Goal: Task Accomplishment & Management: Use online tool/utility

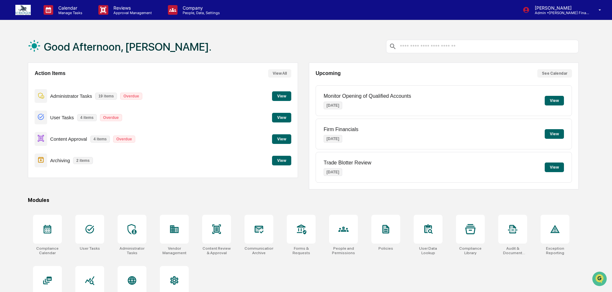
click at [277, 139] on button "View" at bounding box center [281, 139] width 19 height 10
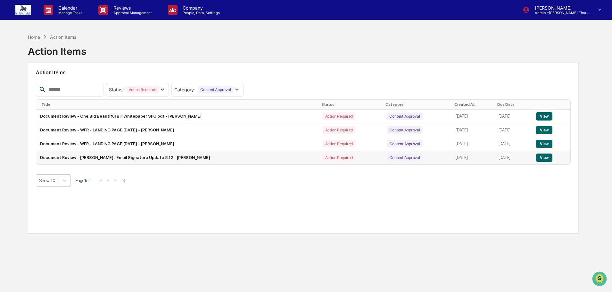
click at [543, 156] on button "View" at bounding box center [544, 157] width 16 height 8
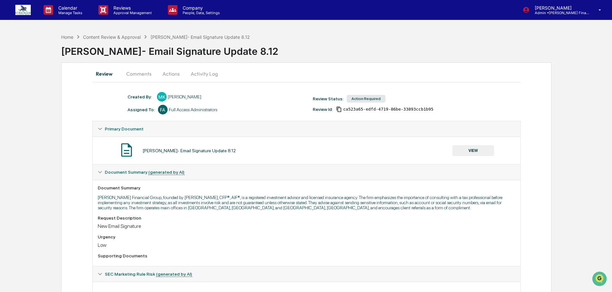
click at [172, 73] on button "Actions" at bounding box center [171, 73] width 29 height 15
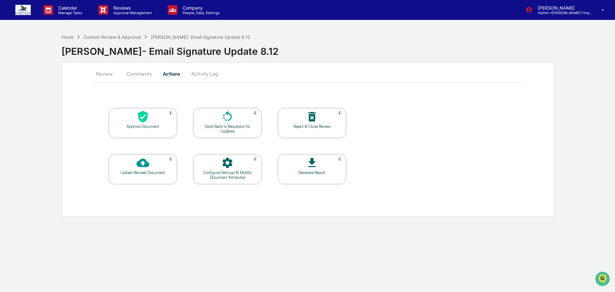
click at [149, 117] on icon at bounding box center [142, 116] width 13 height 13
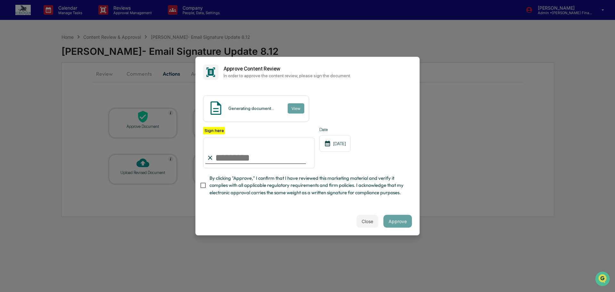
click at [242, 148] on input "Sign here" at bounding box center [259, 152] width 112 height 31
type input "**********"
click at [395, 227] on button "Approve" at bounding box center [397, 221] width 29 height 13
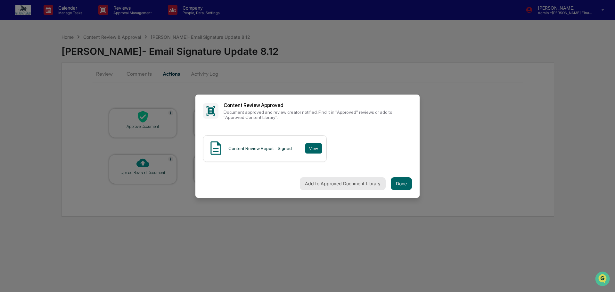
click at [340, 188] on button "Add to Approved Document Library" at bounding box center [343, 183] width 86 height 13
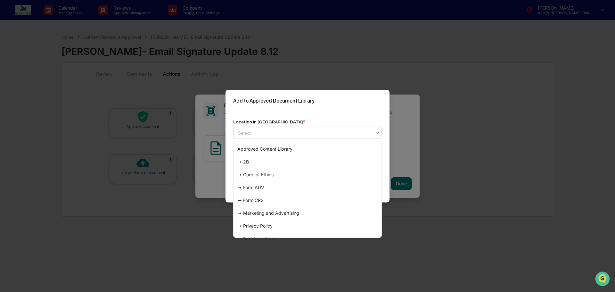
click at [269, 133] on div at bounding box center [305, 132] width 134 height 6
click at [289, 211] on div "↳ Marketing and Advertising" at bounding box center [308, 213] width 148 height 13
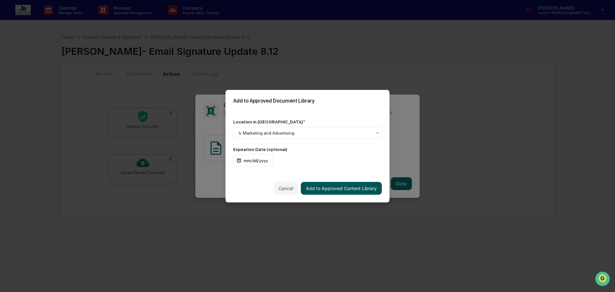
click at [369, 187] on button "Add to Approved Content Library" at bounding box center [341, 188] width 81 height 13
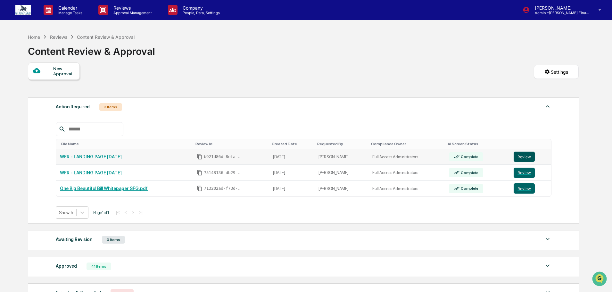
click at [522, 155] on button "Review" at bounding box center [523, 157] width 21 height 10
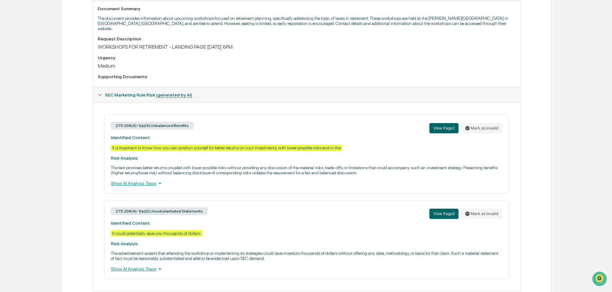
scroll to position [196, 0]
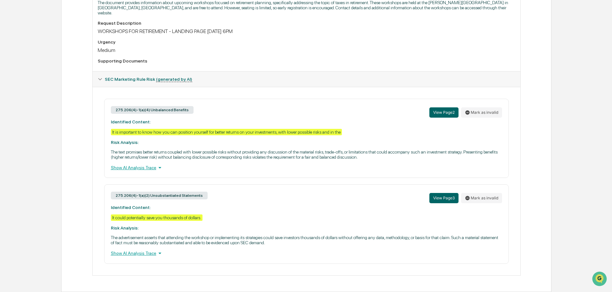
click at [139, 166] on div "Show AI Analysis Trace" at bounding box center [306, 167] width 391 height 7
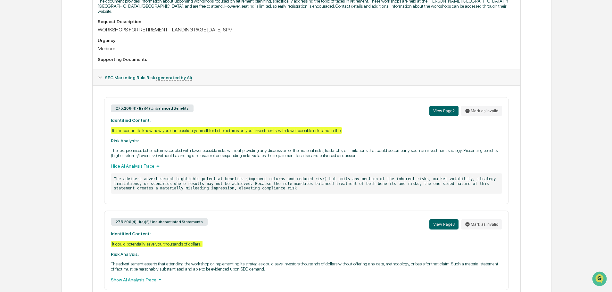
scroll to position [224, 0]
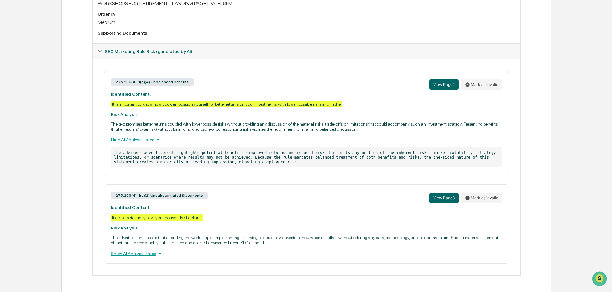
click at [133, 251] on div "Show AI Analysis Trace" at bounding box center [306, 253] width 391 height 7
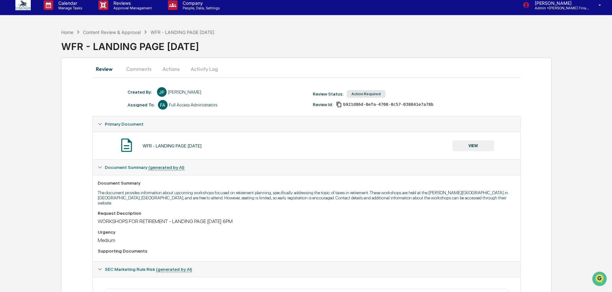
scroll to position [0, 0]
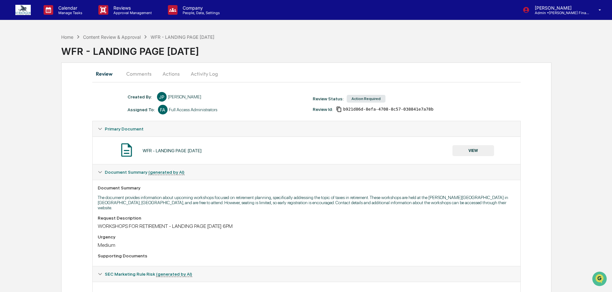
click at [171, 73] on button "Actions" at bounding box center [171, 73] width 29 height 15
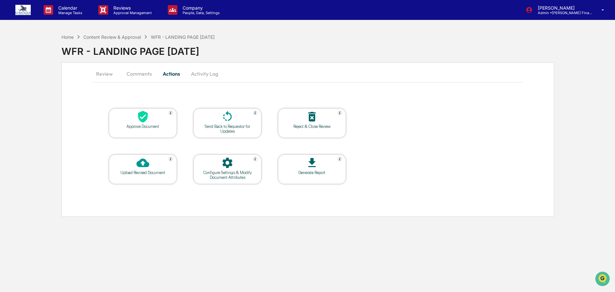
click at [236, 124] on div at bounding box center [227, 117] width 64 height 14
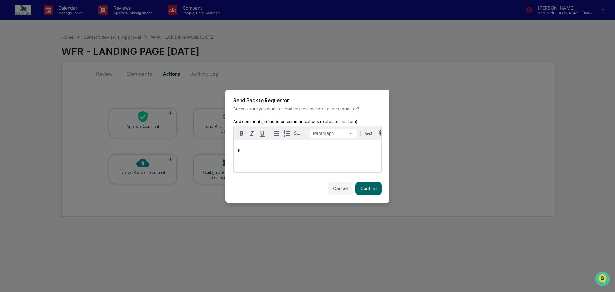
paste div
click at [368, 194] on button "Confirm" at bounding box center [368, 188] width 27 height 13
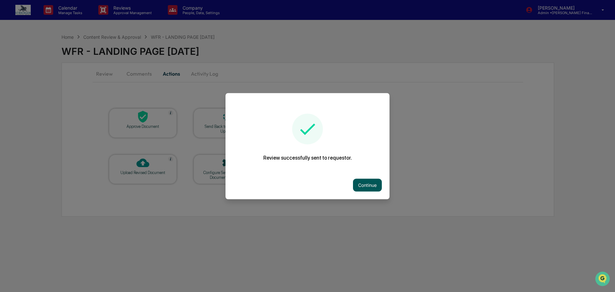
click at [360, 186] on button "Continue" at bounding box center [367, 184] width 29 height 13
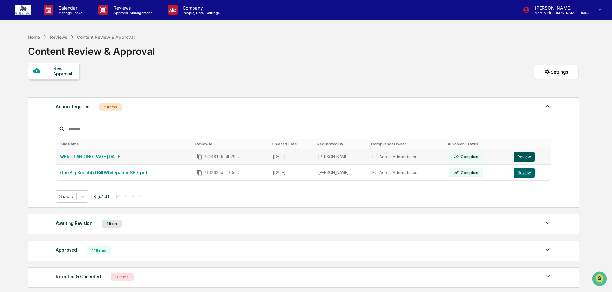
click at [515, 157] on button "Review" at bounding box center [523, 157] width 21 height 10
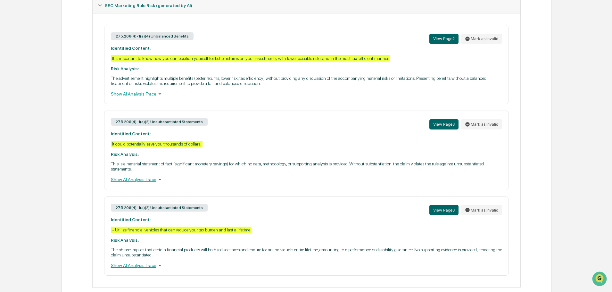
scroll to position [252, 0]
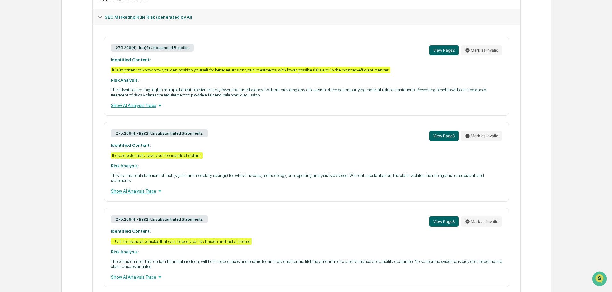
click at [136, 109] on div "Show AI Analysis Trace" at bounding box center [306, 105] width 391 height 7
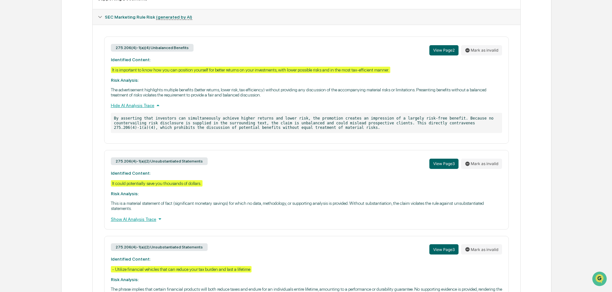
click at [136, 109] on div "Hide AI Analysis Trace" at bounding box center [306, 105] width 391 height 7
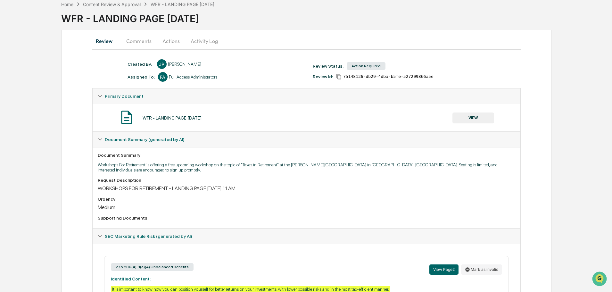
scroll to position [64, 0]
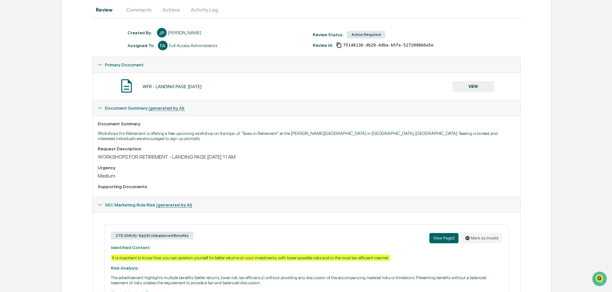
click at [307, 160] on div "WORKSHOPS FOR RETIREMENT - LANDING PAGE [DATE] 11 AM" at bounding box center [306, 157] width 417 height 6
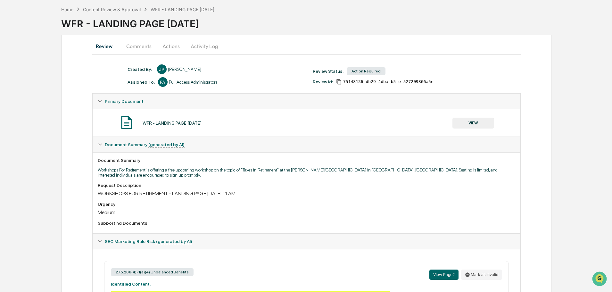
scroll to position [0, 0]
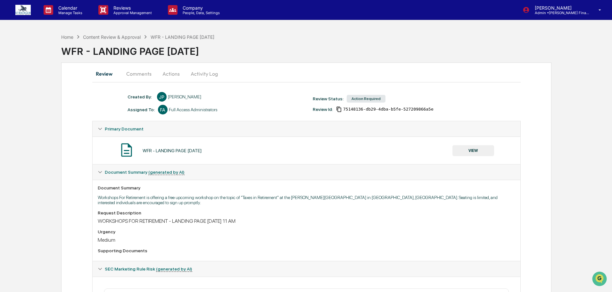
click at [169, 71] on button "Actions" at bounding box center [171, 73] width 29 height 15
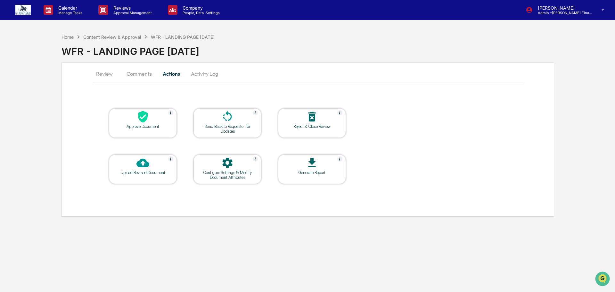
click at [230, 120] on icon at bounding box center [227, 116] width 9 height 10
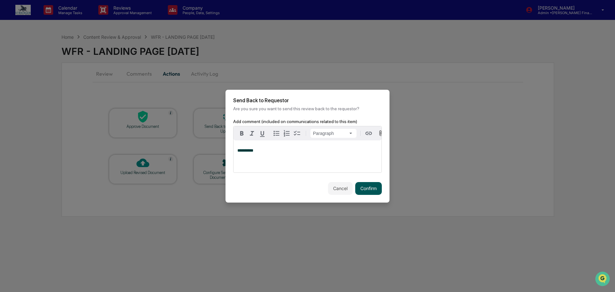
click at [373, 193] on button "Confirm" at bounding box center [368, 188] width 27 height 13
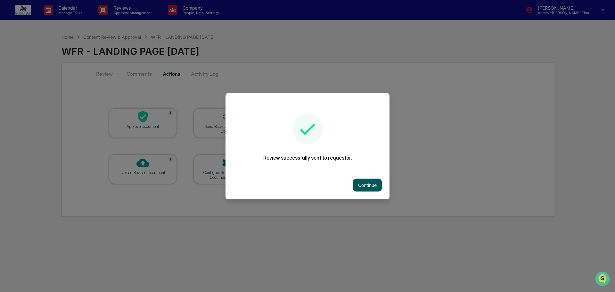
click at [372, 184] on button "Continue" at bounding box center [367, 184] width 29 height 13
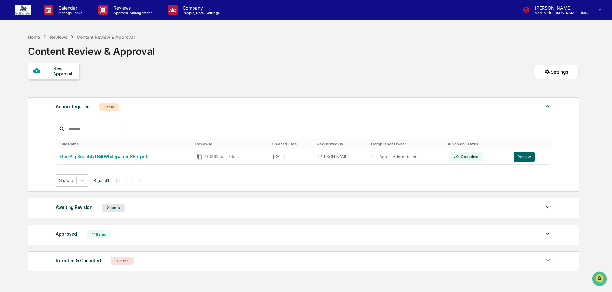
click at [35, 37] on div "Home" at bounding box center [34, 36] width 12 height 5
